Goal: Check status

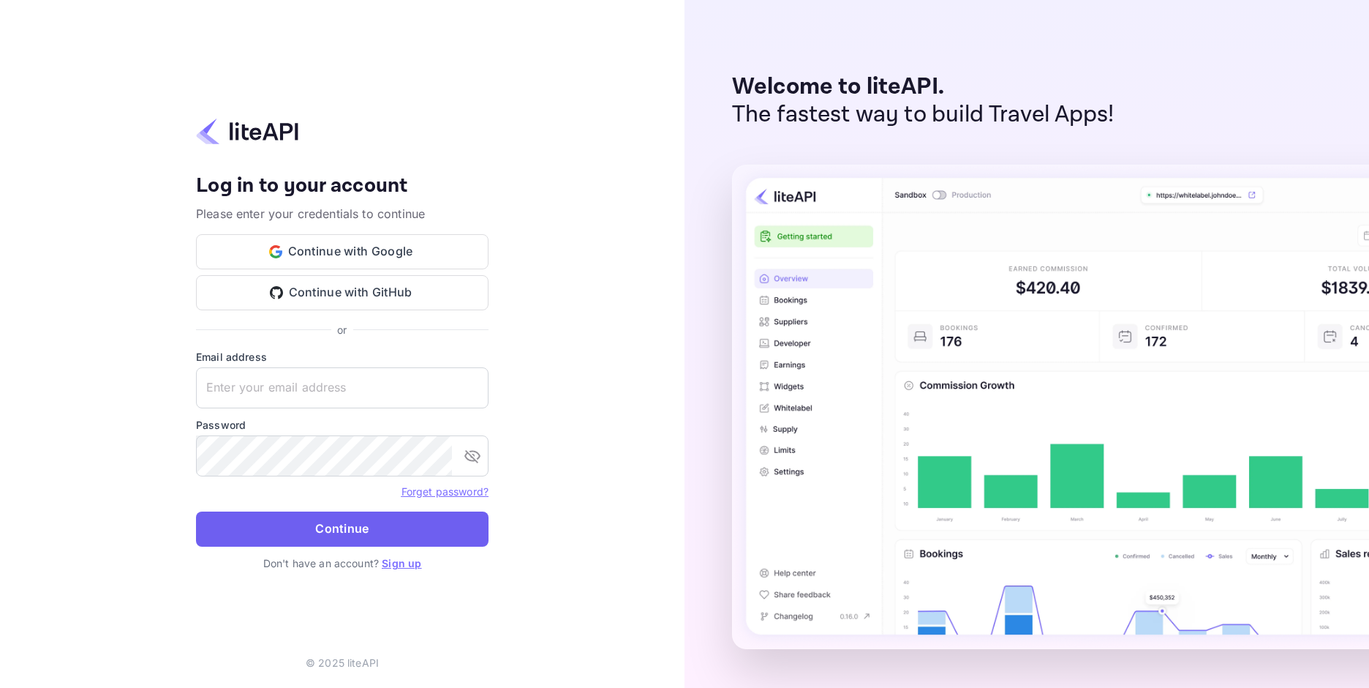
type input "[EMAIL_ADDRESS][DOMAIN_NAME]"
click at [325, 536] on button "Continue" at bounding box center [342, 528] width 293 height 35
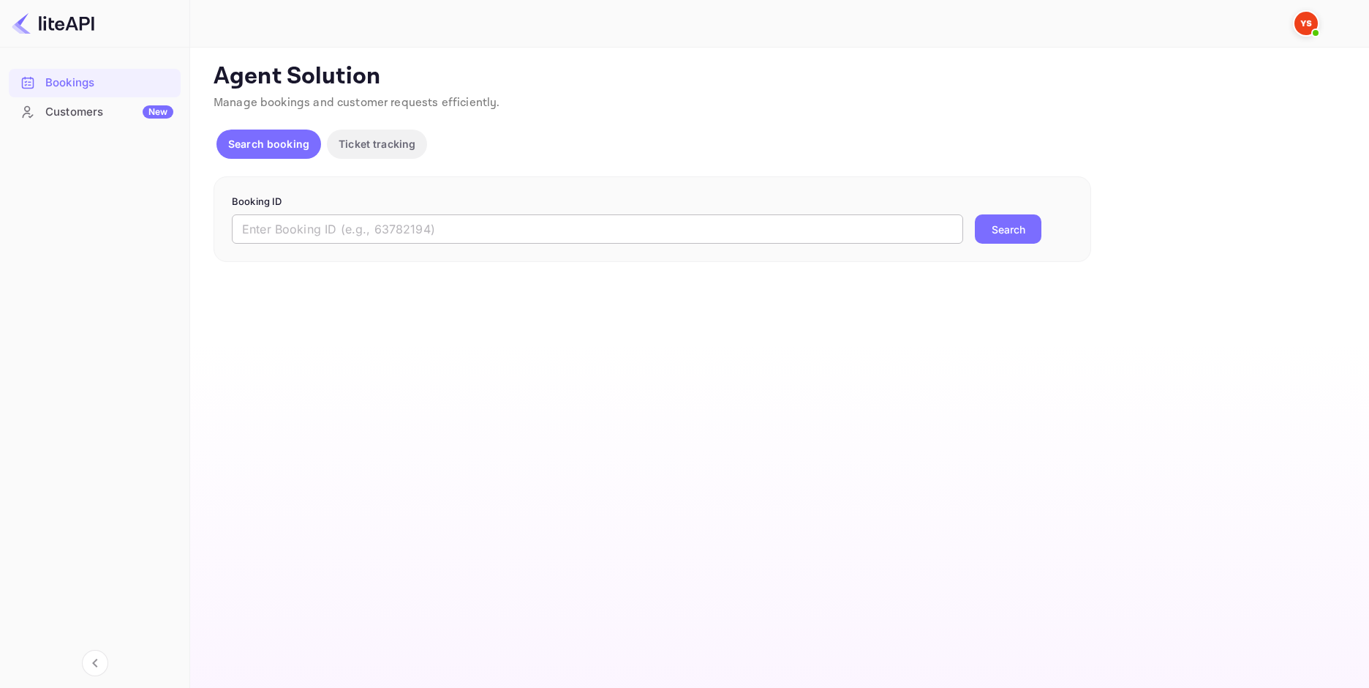
click at [285, 241] on input "text" at bounding box center [597, 228] width 731 height 29
paste input "9111262"
type input "9111262"
click at [1024, 236] on button "Search" at bounding box center [1008, 228] width 67 height 29
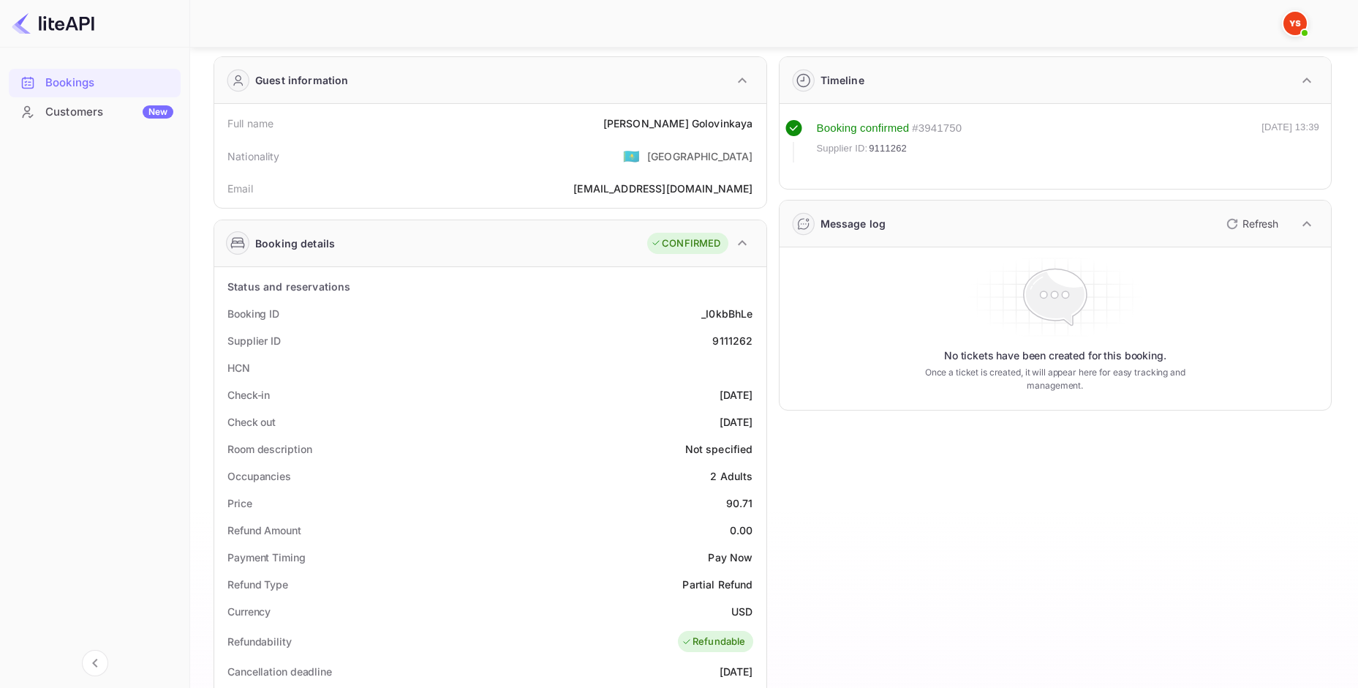
scroll to position [73, 0]
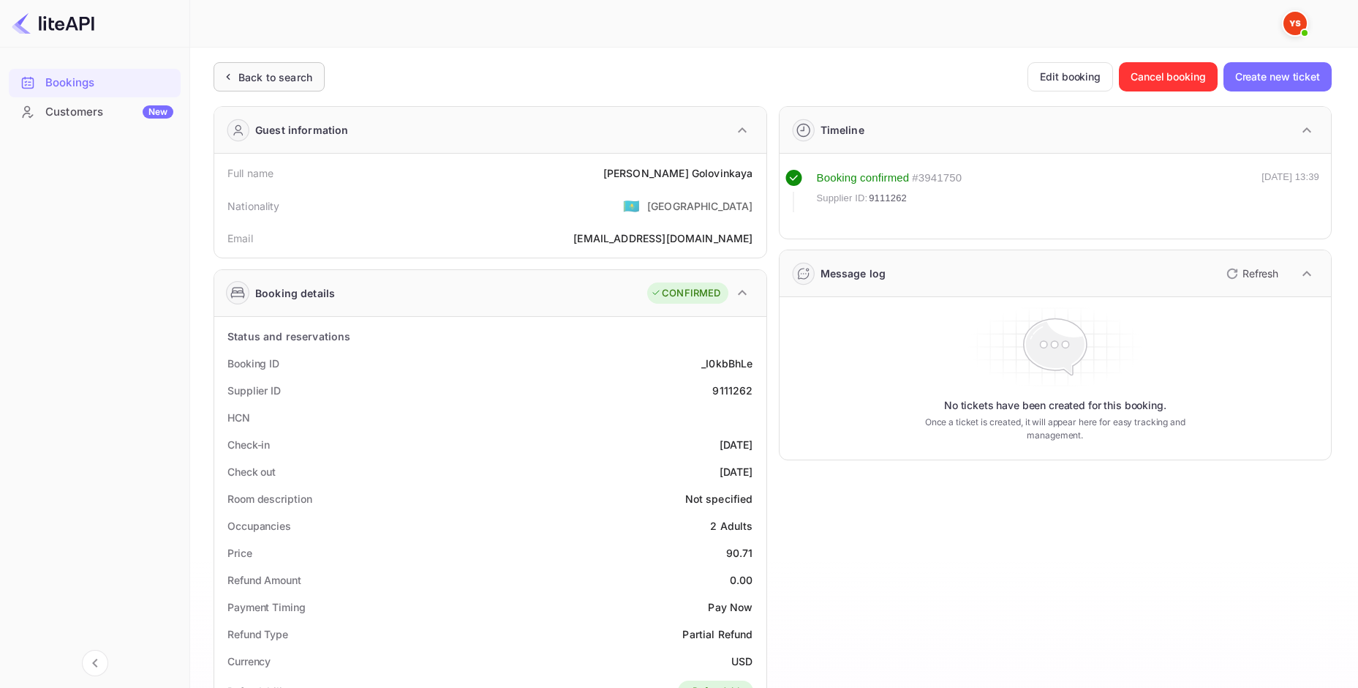
click at [302, 74] on div "Back to search" at bounding box center [275, 76] width 74 height 15
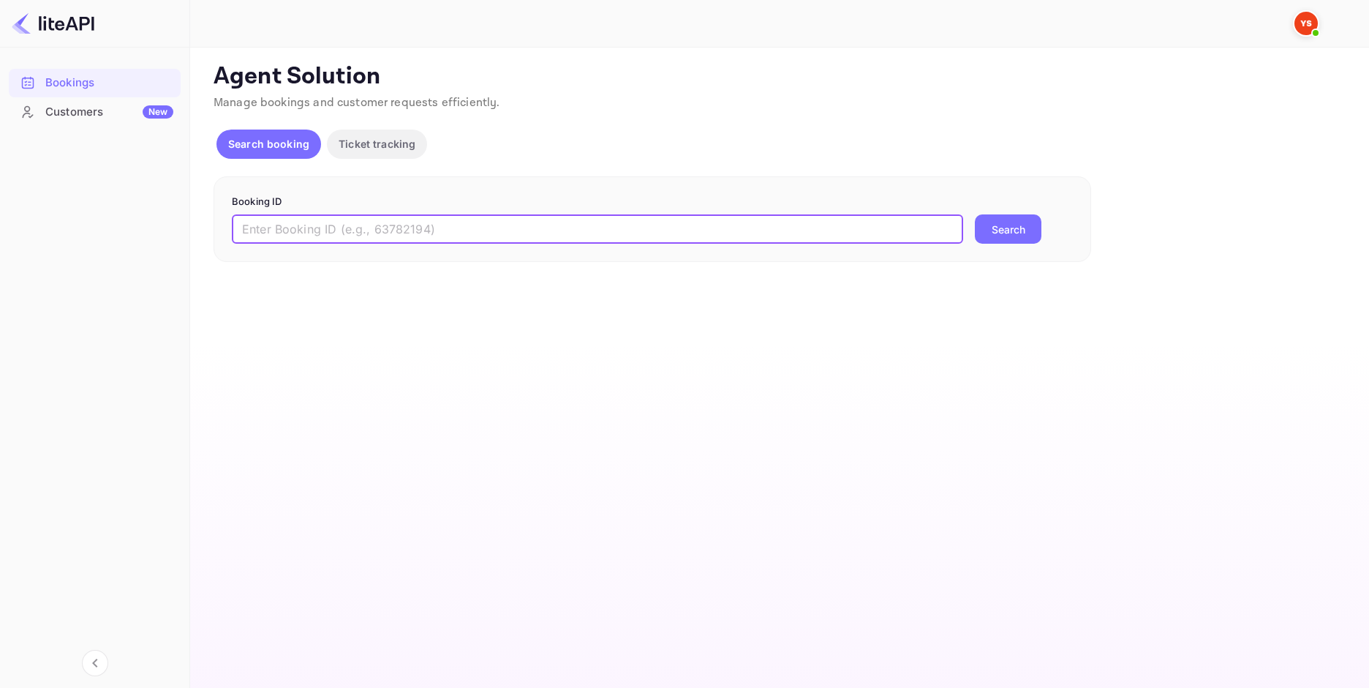
click at [312, 223] on input "text" at bounding box center [597, 228] width 731 height 29
paste input "9111262"
type input "9111262"
click at [1017, 236] on button "Search" at bounding box center [1008, 228] width 67 height 29
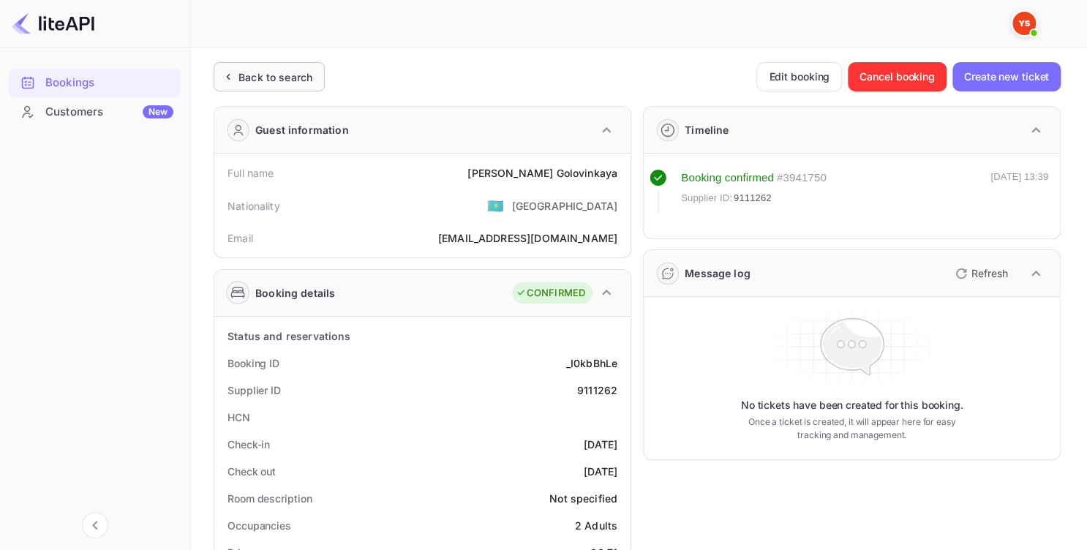
click at [287, 86] on div "Back to search" at bounding box center [269, 76] width 111 height 29
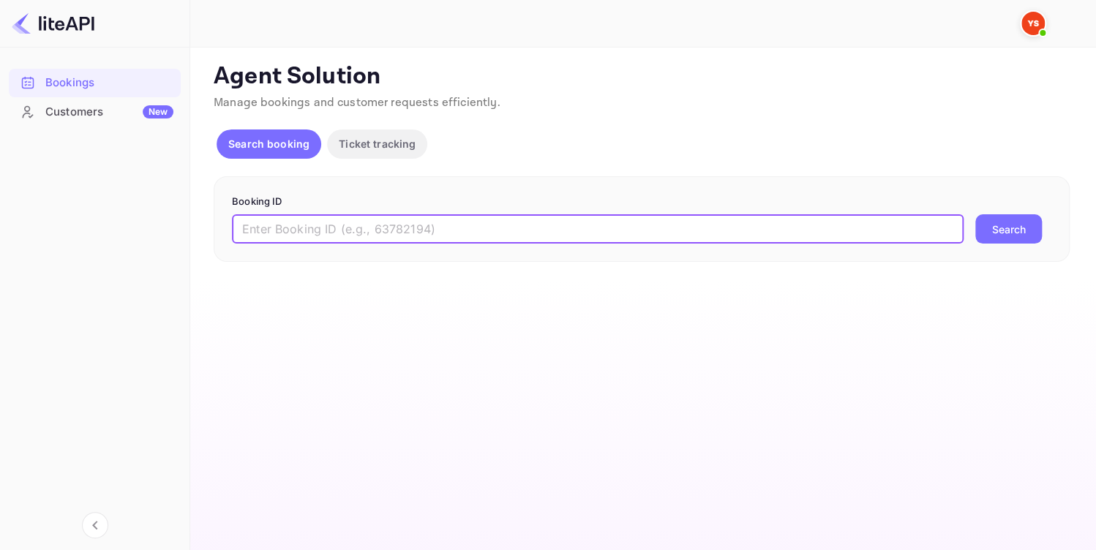
click at [327, 228] on input "text" at bounding box center [597, 228] width 731 height 29
paste input "8991105"
type input "8991105"
click at [1009, 221] on button "Search" at bounding box center [1008, 228] width 67 height 29
